Goal: Task Accomplishment & Management: Use online tool/utility

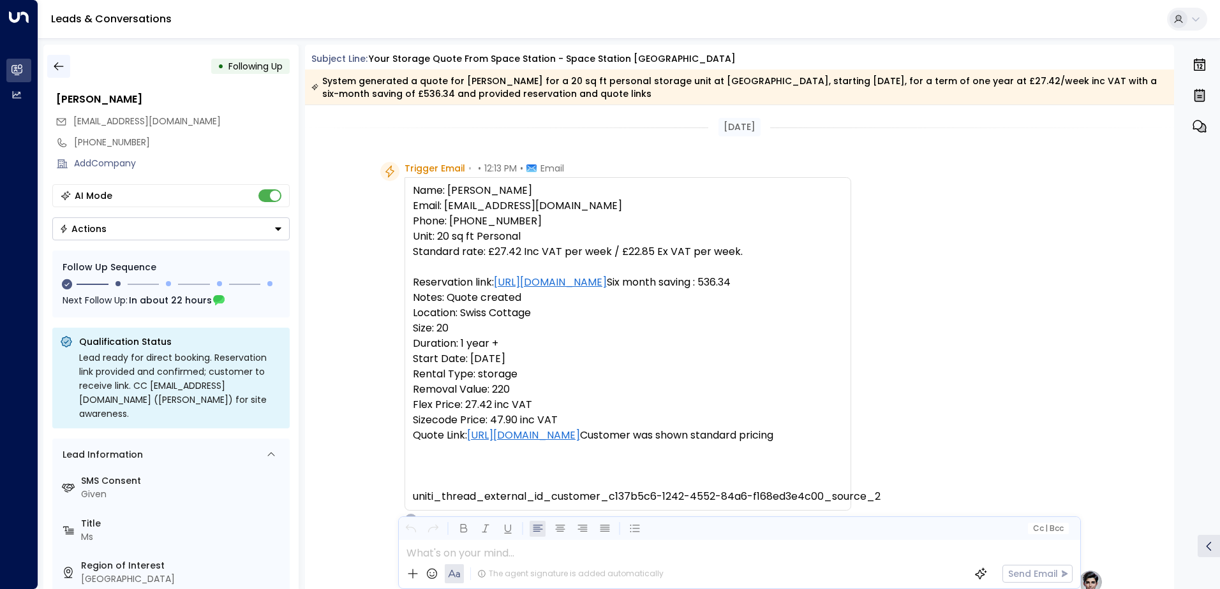
click at [52, 70] on icon "button" at bounding box center [58, 66] width 13 height 13
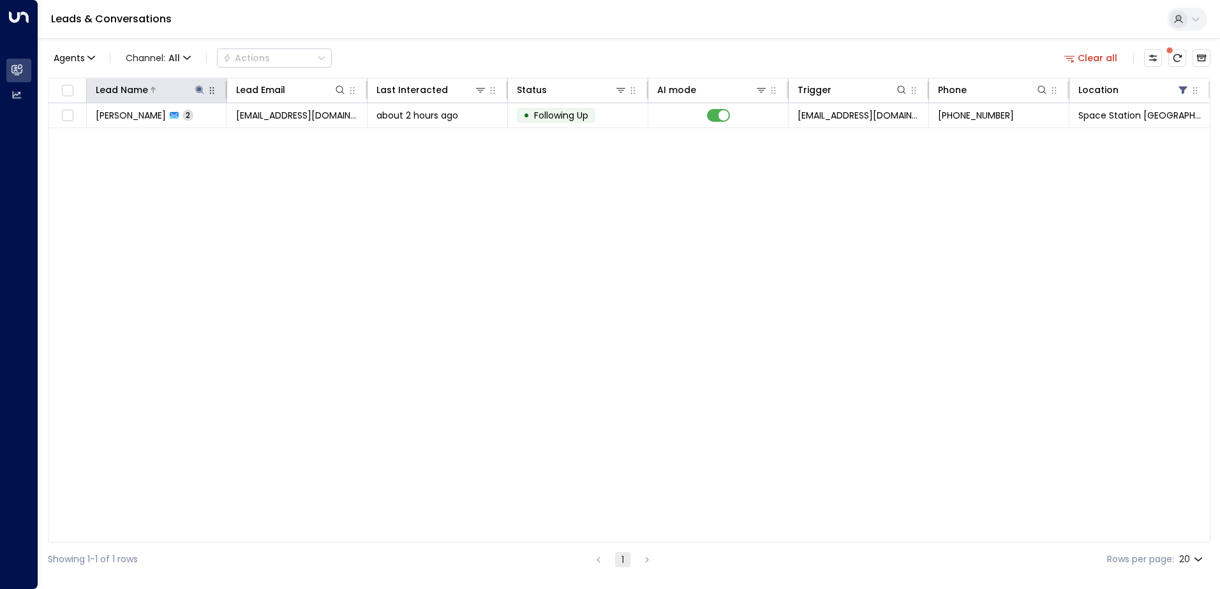
click at [197, 89] on icon at bounding box center [199, 89] width 8 height 8
click at [280, 139] on icon "button" at bounding box center [280, 136] width 8 height 8
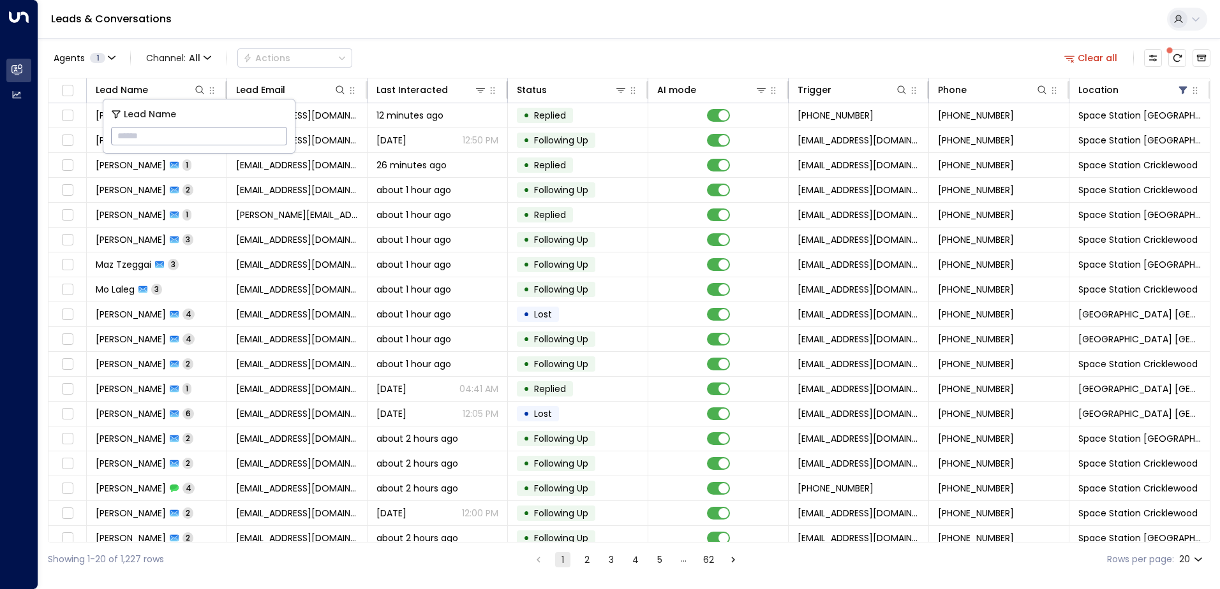
click at [182, 141] on input "text" at bounding box center [199, 136] width 176 height 24
type input "*****"
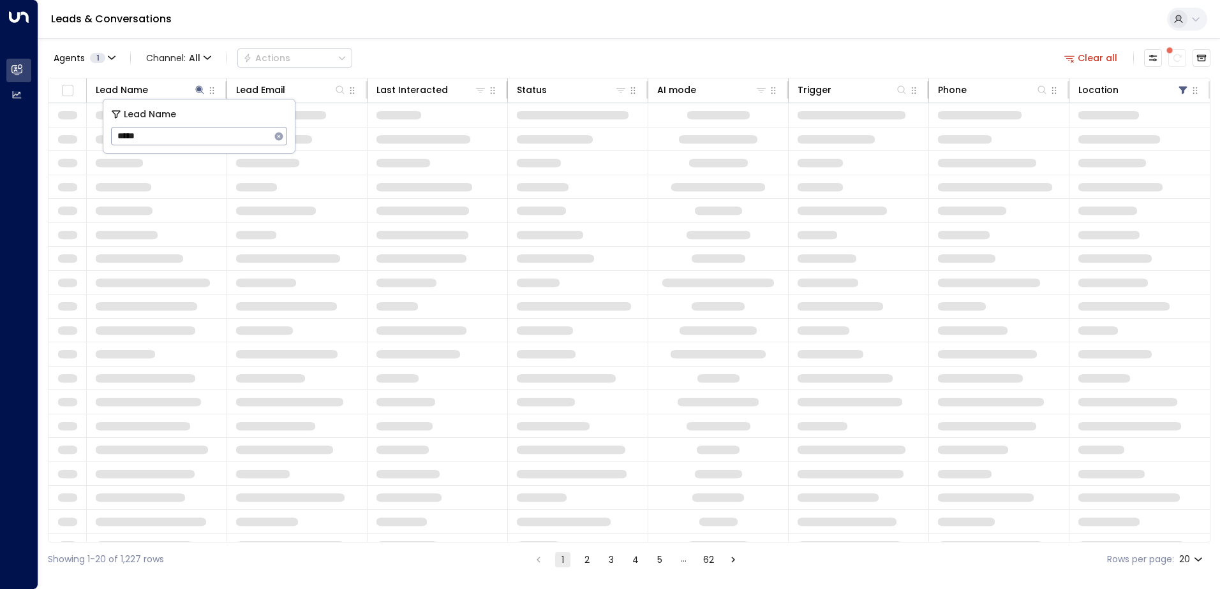
click at [571, 50] on div "Agents 1 Channel: All Actions Clear all" at bounding box center [629, 58] width 1162 height 27
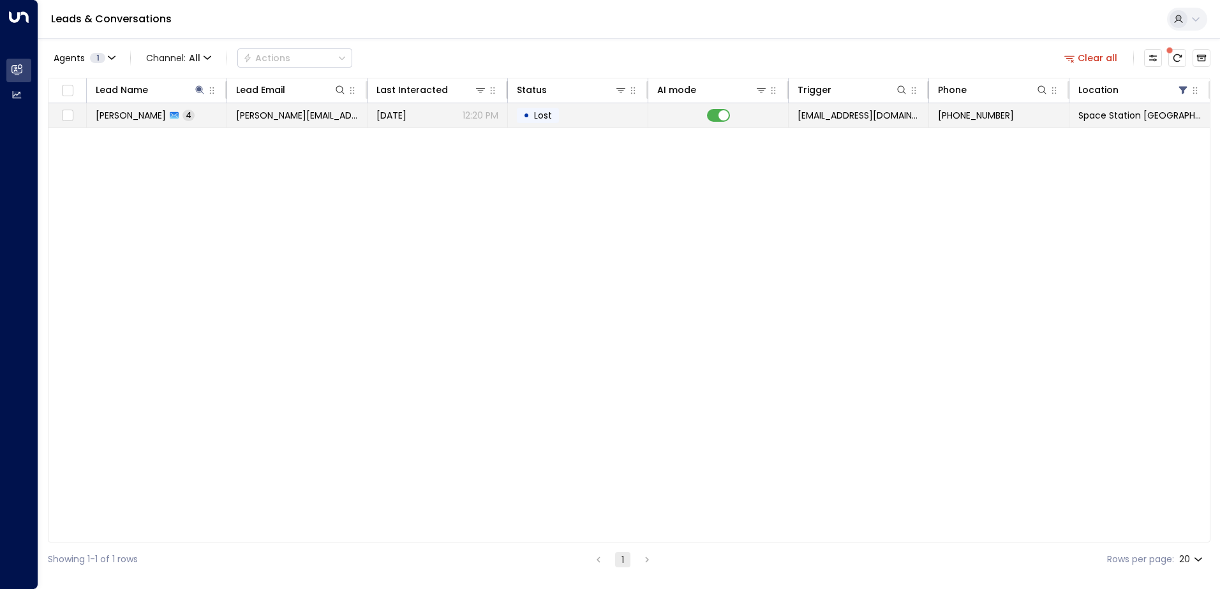
click at [538, 112] on span "Lost" at bounding box center [543, 115] width 18 height 13
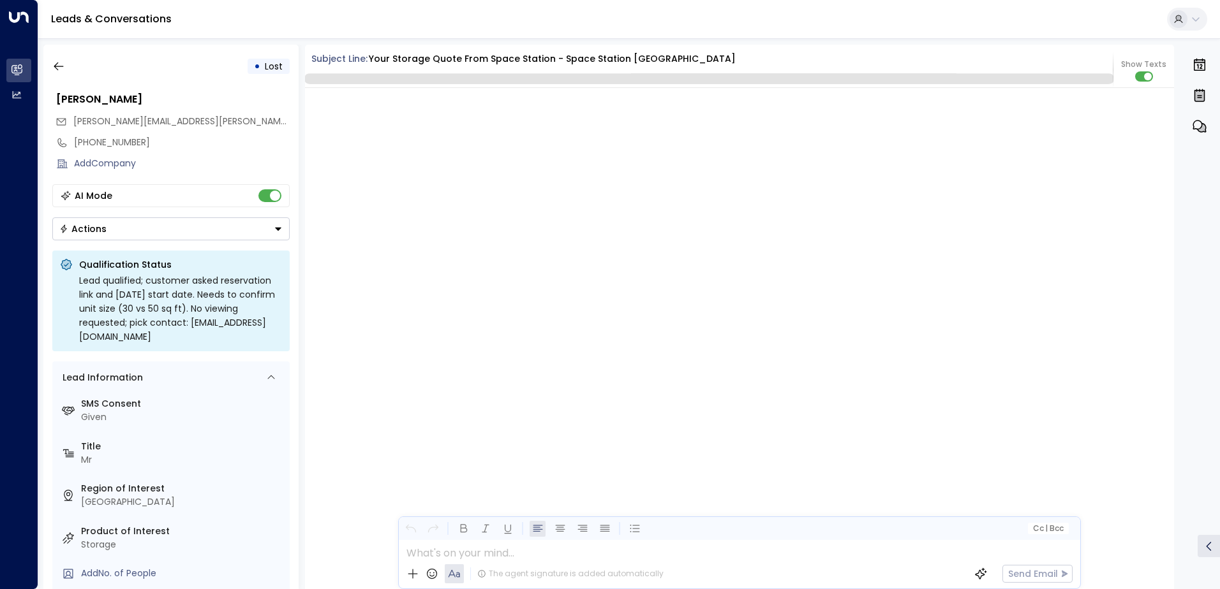
scroll to position [2622, 0]
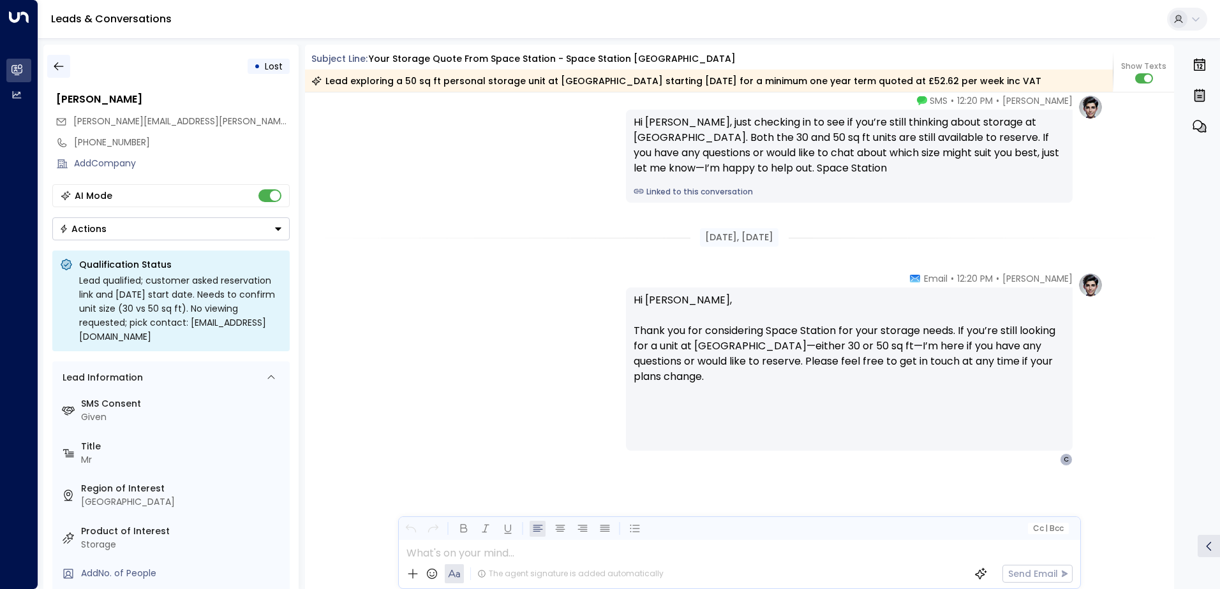
click at [66, 63] on button "button" at bounding box center [58, 66] width 23 height 23
